Goal: Task Accomplishment & Management: Manage account settings

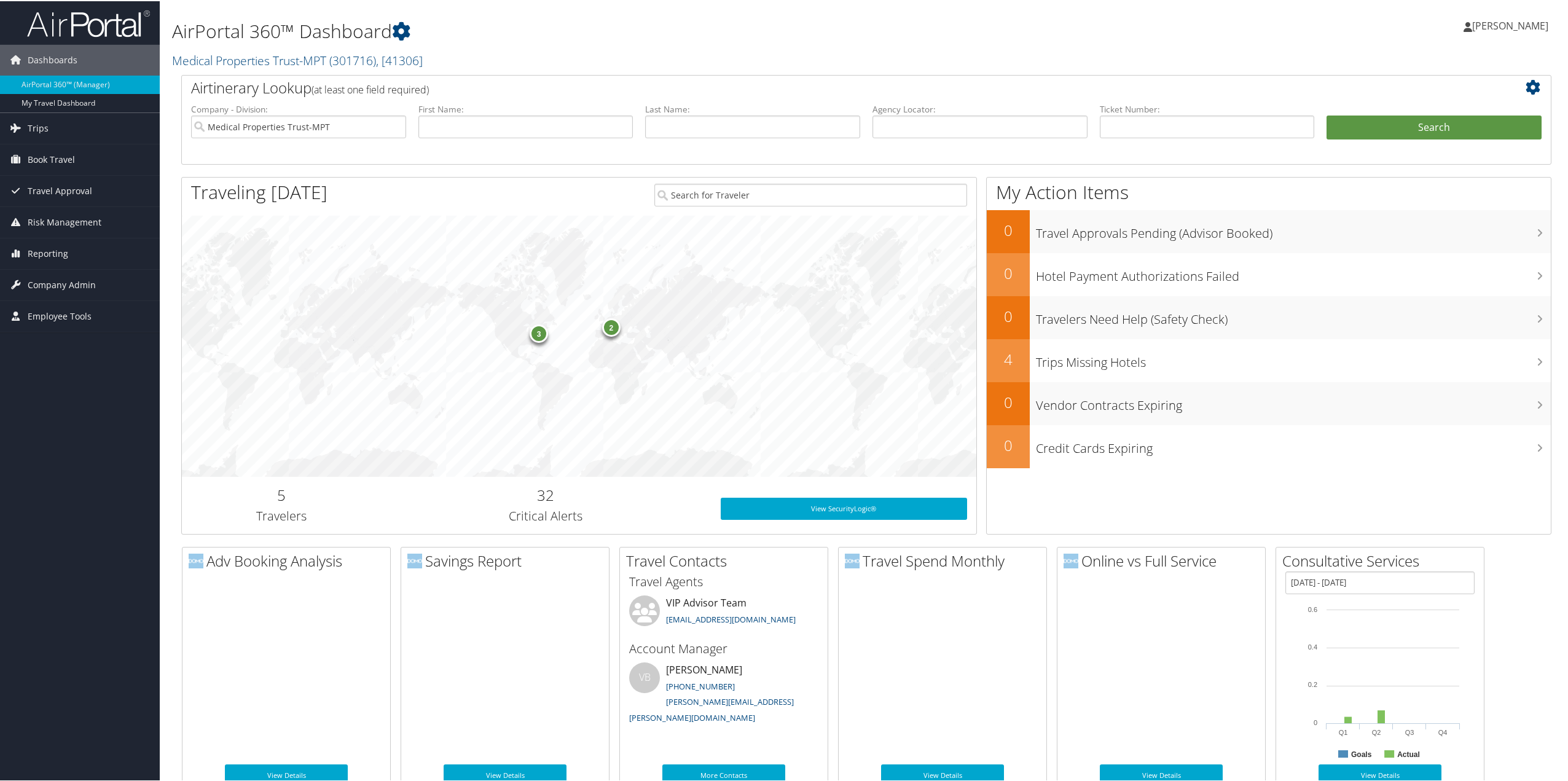
click at [43, 129] on span "Trips" at bounding box center [38, 127] width 21 height 31
click at [43, 374] on span "Company Admin" at bounding box center [62, 376] width 68 height 31
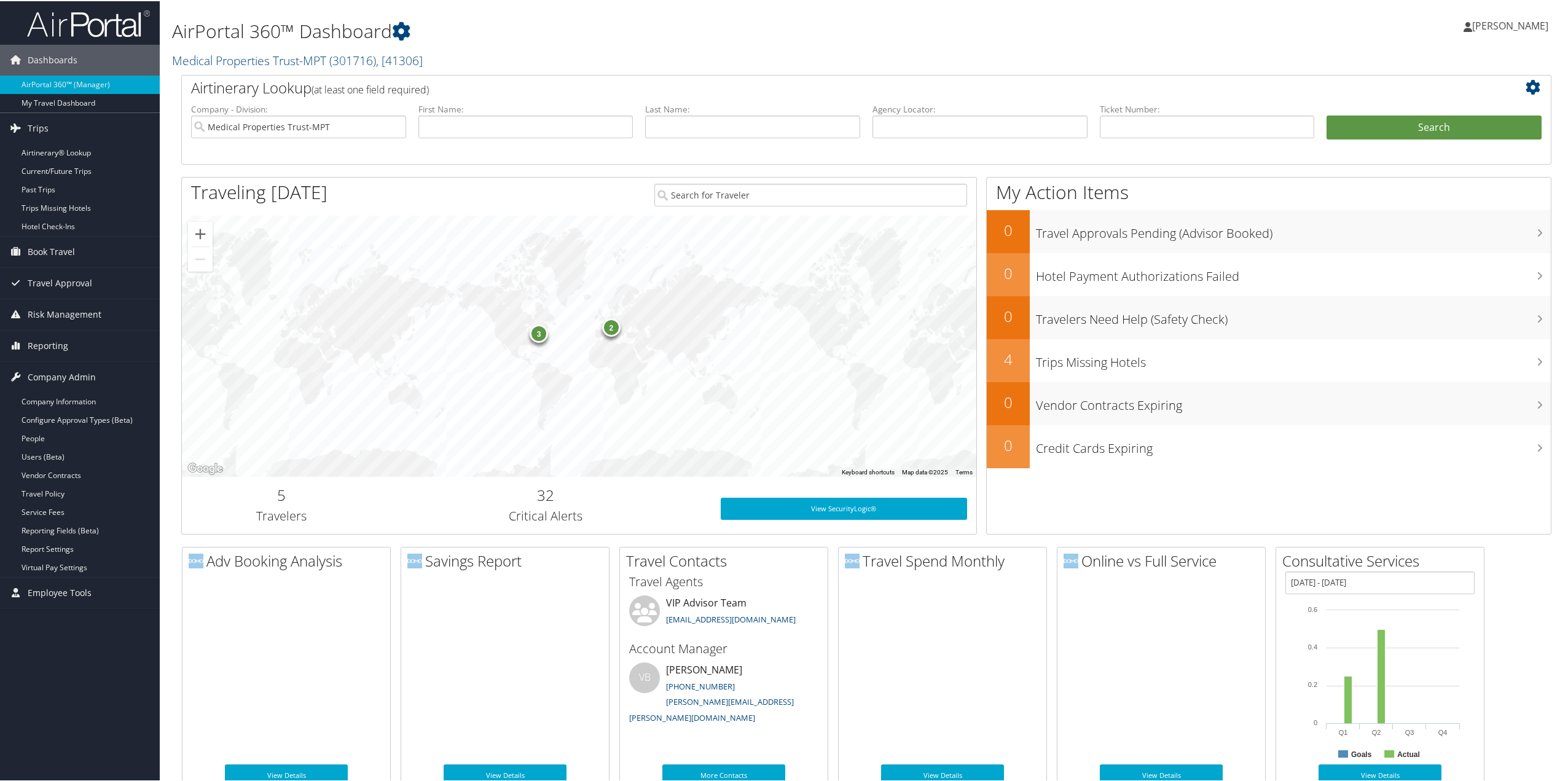
click at [36, 440] on link "People" at bounding box center [80, 437] width 160 height 19
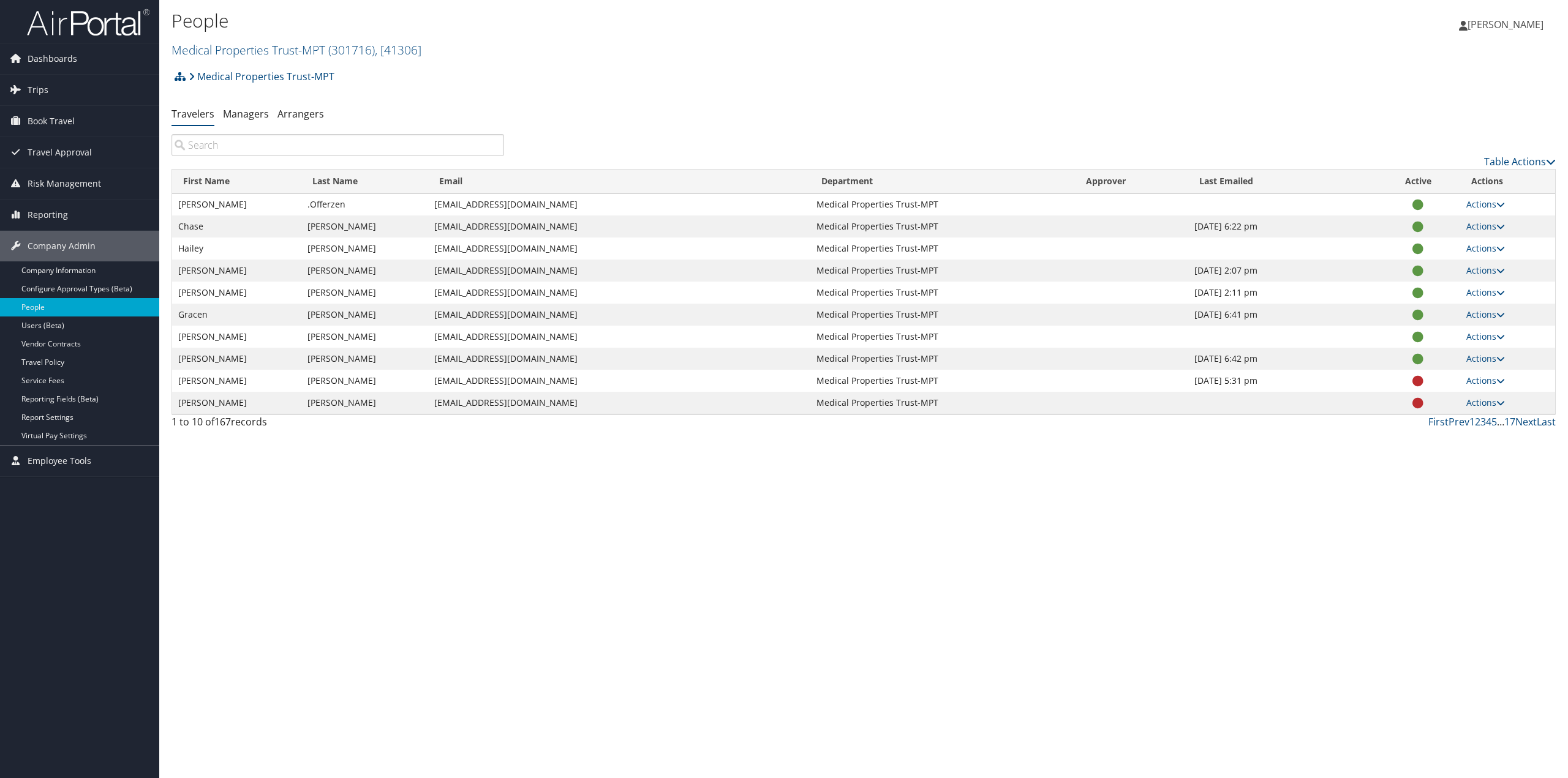
click at [256, 142] on input "search" at bounding box center [337, 145] width 332 height 22
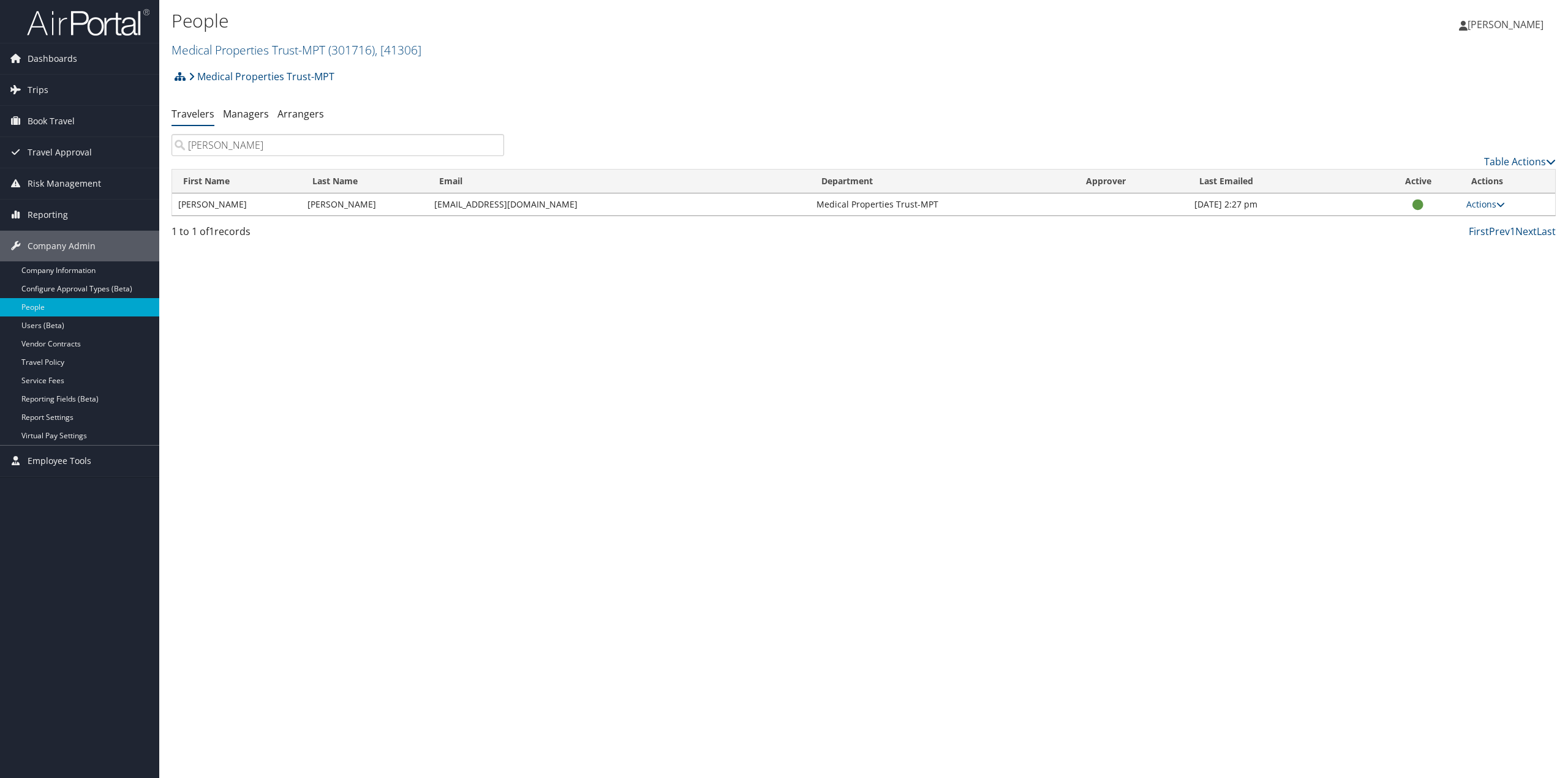
type input "lyden"
click at [1488, 205] on link "Actions" at bounding box center [1485, 204] width 38 height 12
click at [1460, 219] on link "User Settings" at bounding box center [1446, 222] width 113 height 21
